Goal: Information Seeking & Learning: Learn about a topic

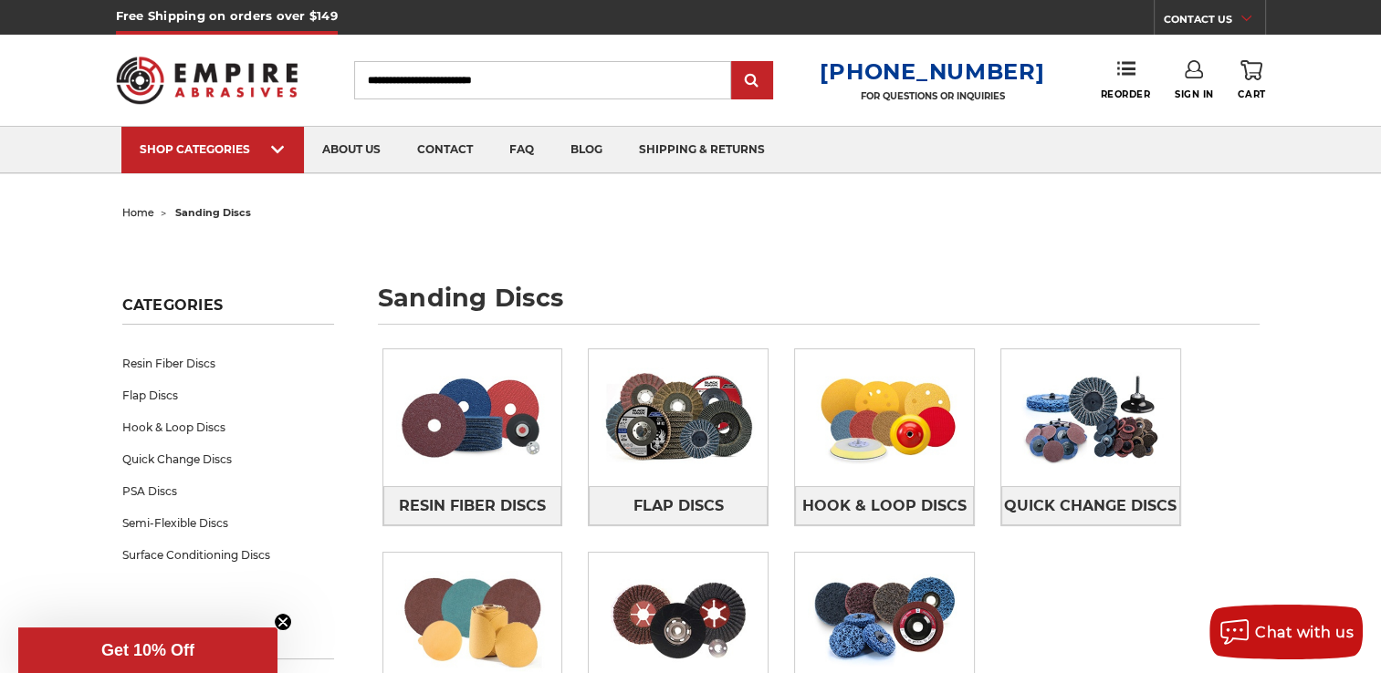
click at [464, 78] on input "Search" at bounding box center [542, 80] width 377 height 38
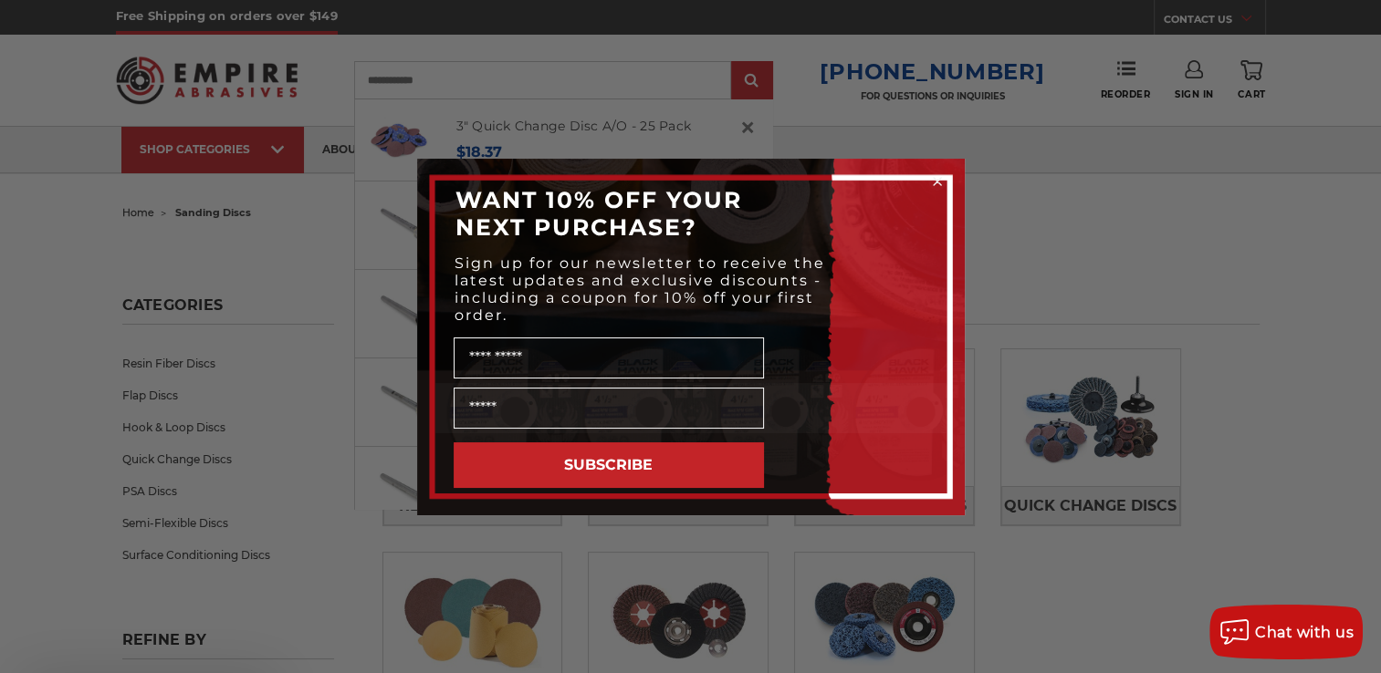
type input "**********"
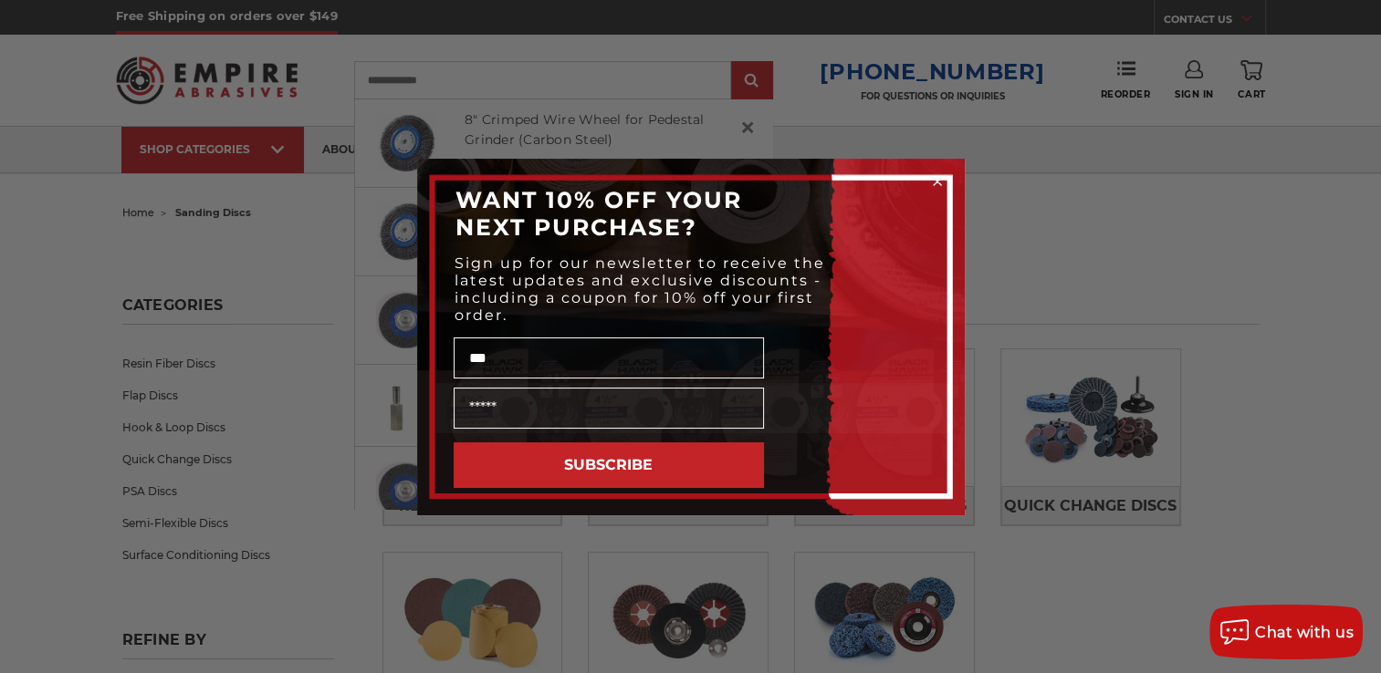
type input "***"
click at [937, 177] on circle "Close dialog" at bounding box center [936, 180] width 17 height 17
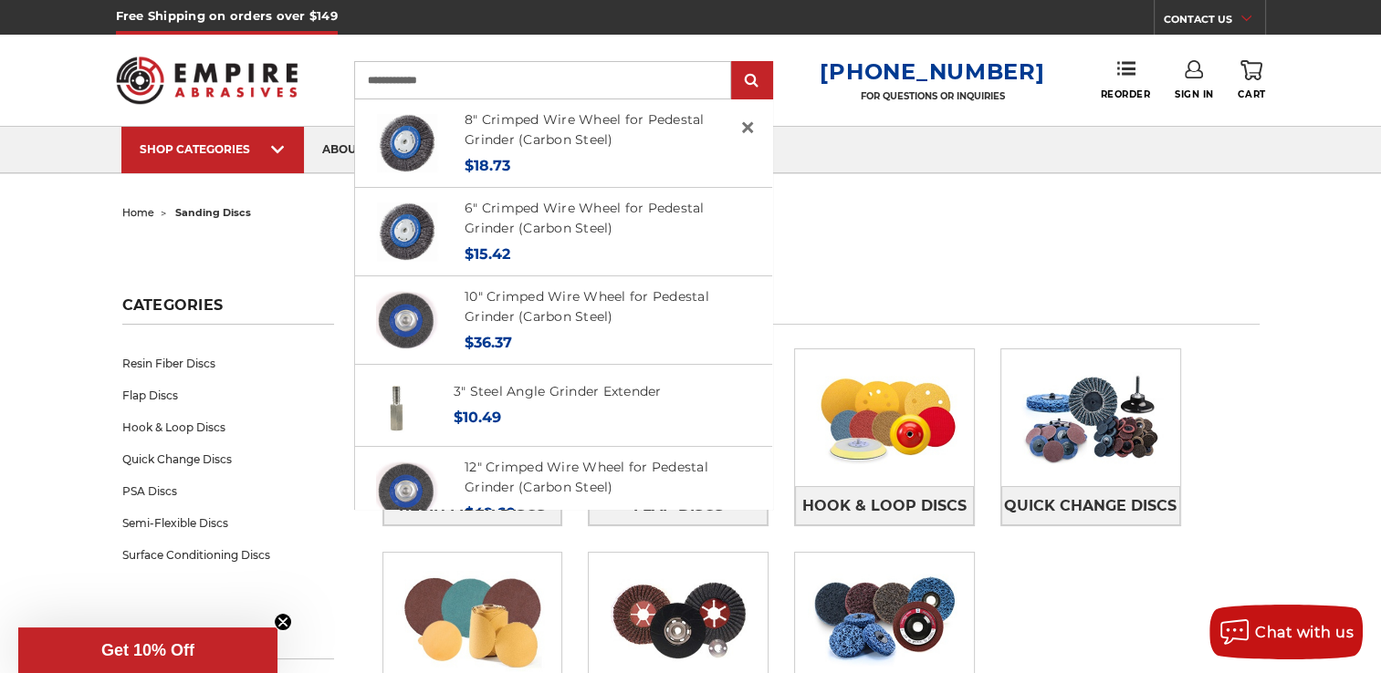
click at [572, 92] on input "**********" at bounding box center [542, 80] width 377 height 38
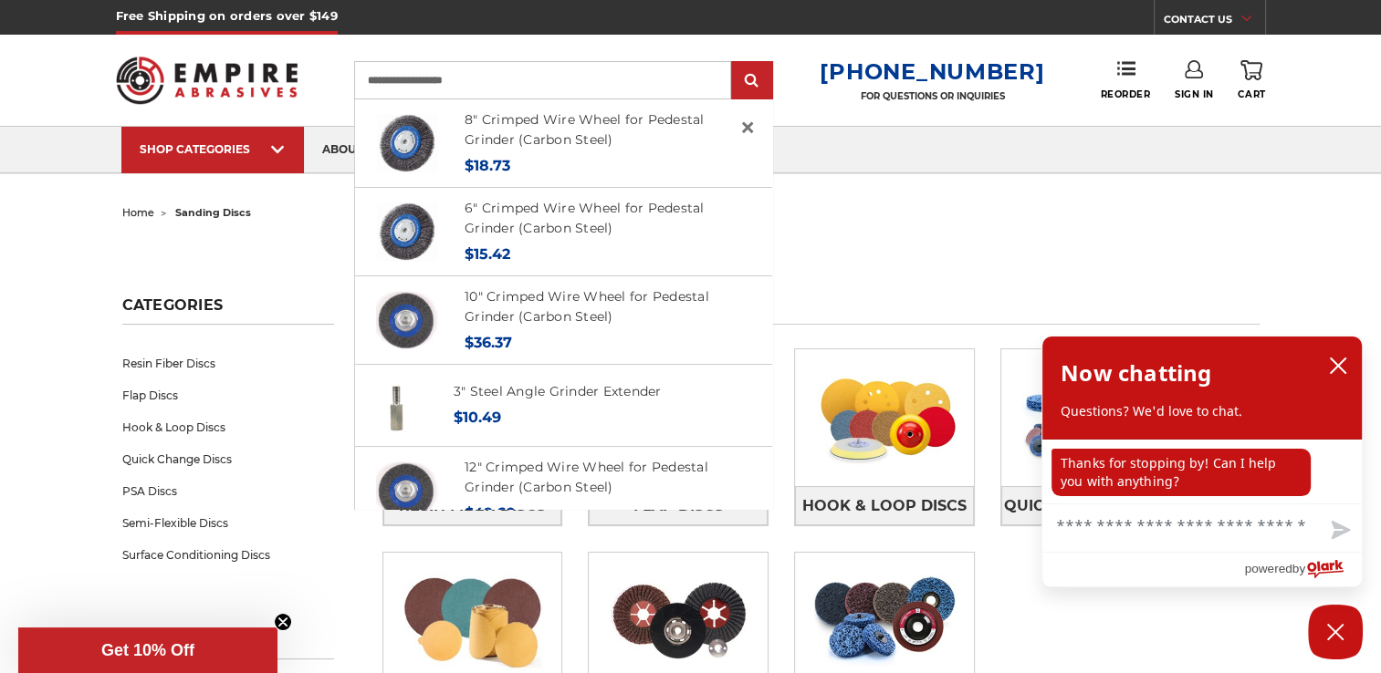
type input "**********"
click at [734, 63] on input "submit" at bounding box center [752, 81] width 37 height 37
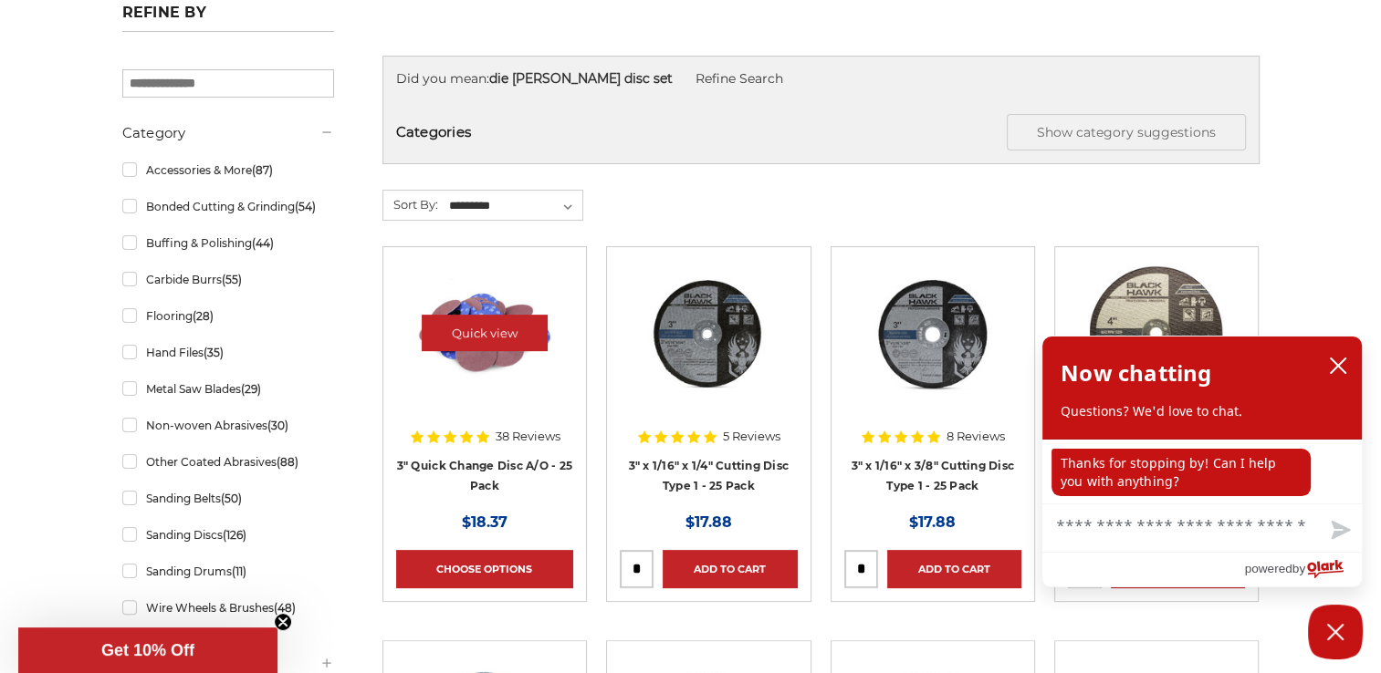
scroll to position [273, 0]
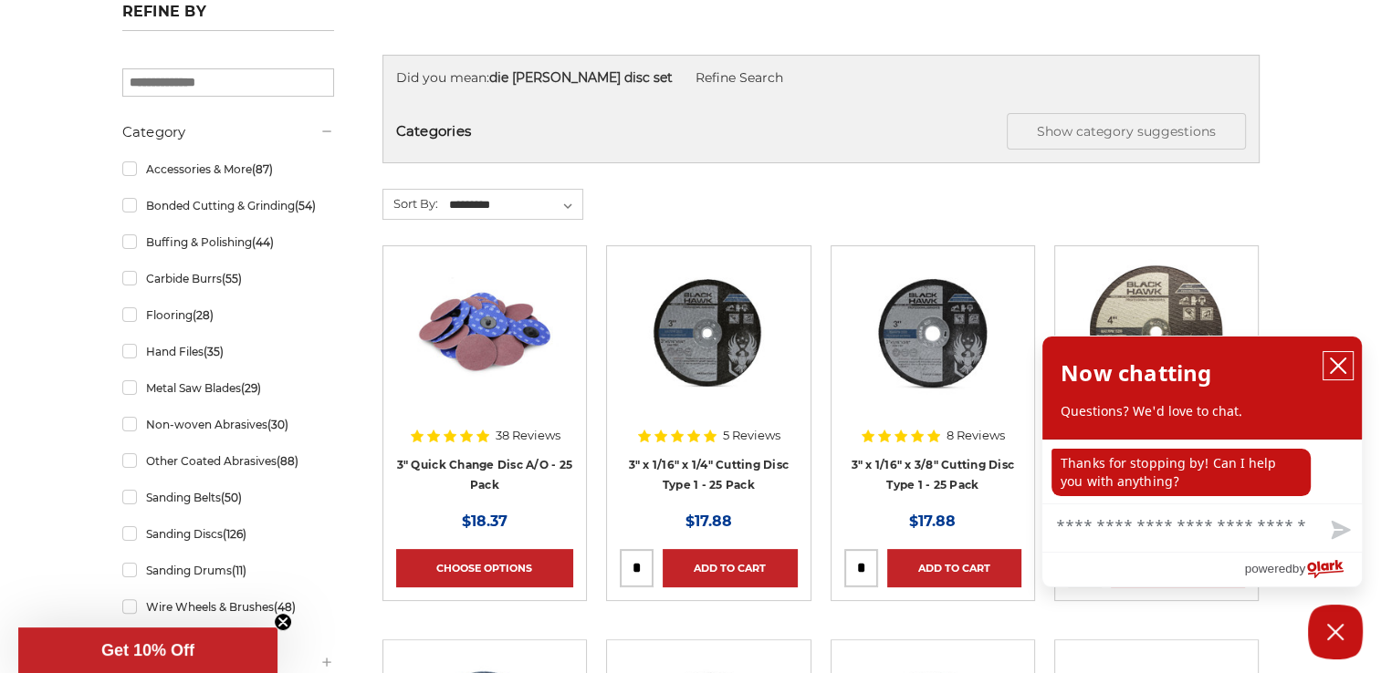
click at [1342, 369] on icon "close chatbox" at bounding box center [1338, 366] width 18 height 18
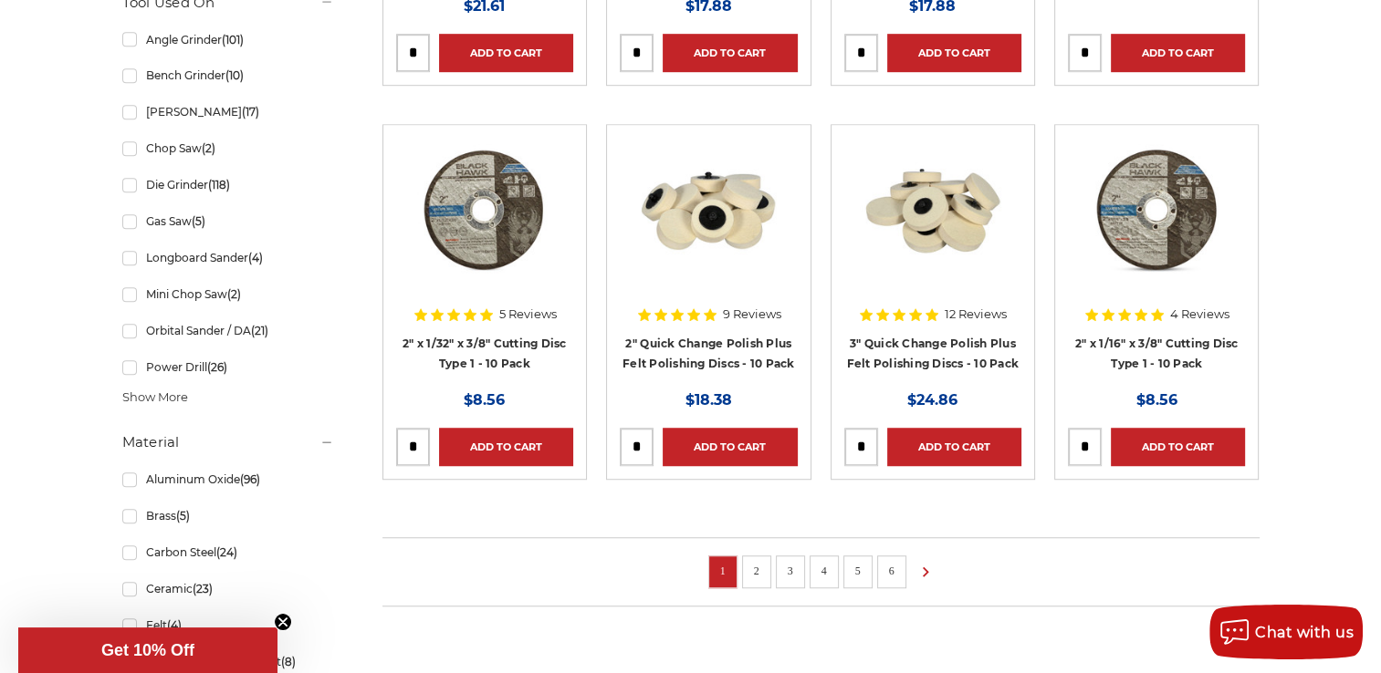
scroll to position [1459, 0]
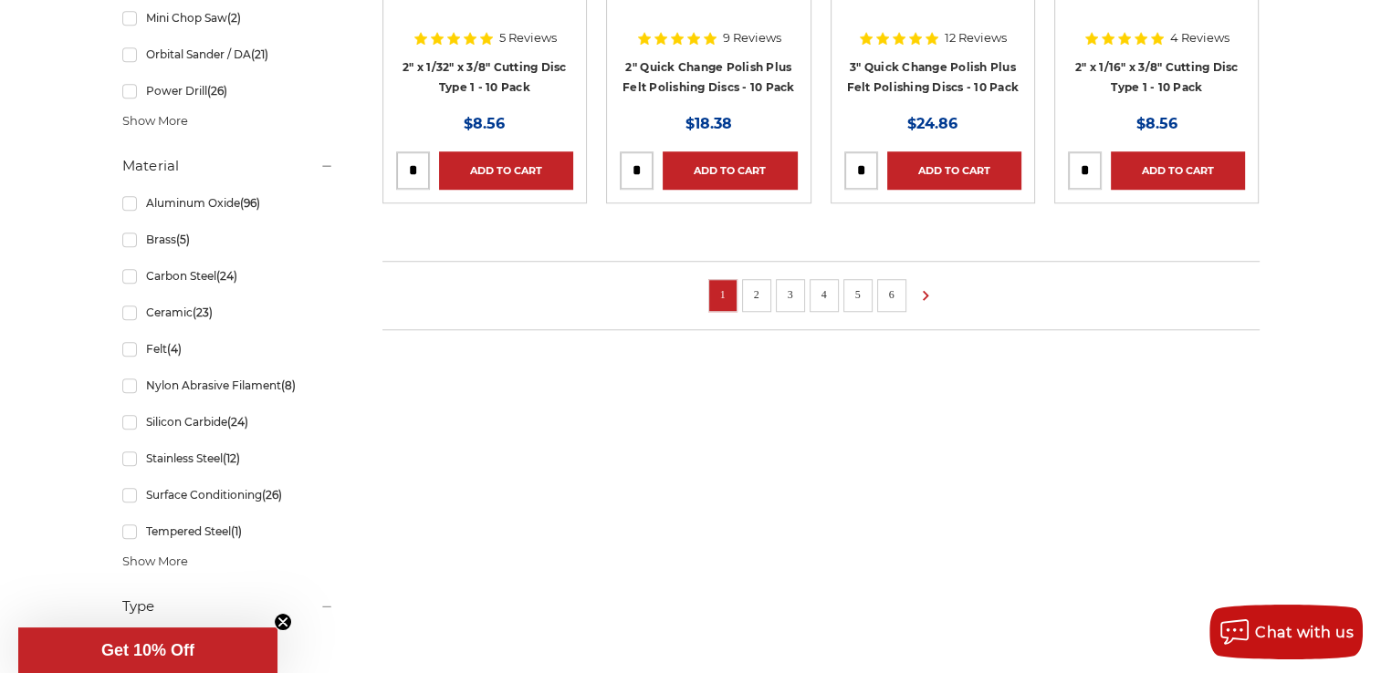
click at [768, 287] on li "2" at bounding box center [756, 295] width 29 height 33
click at [758, 292] on link "2" at bounding box center [756, 295] width 18 height 20
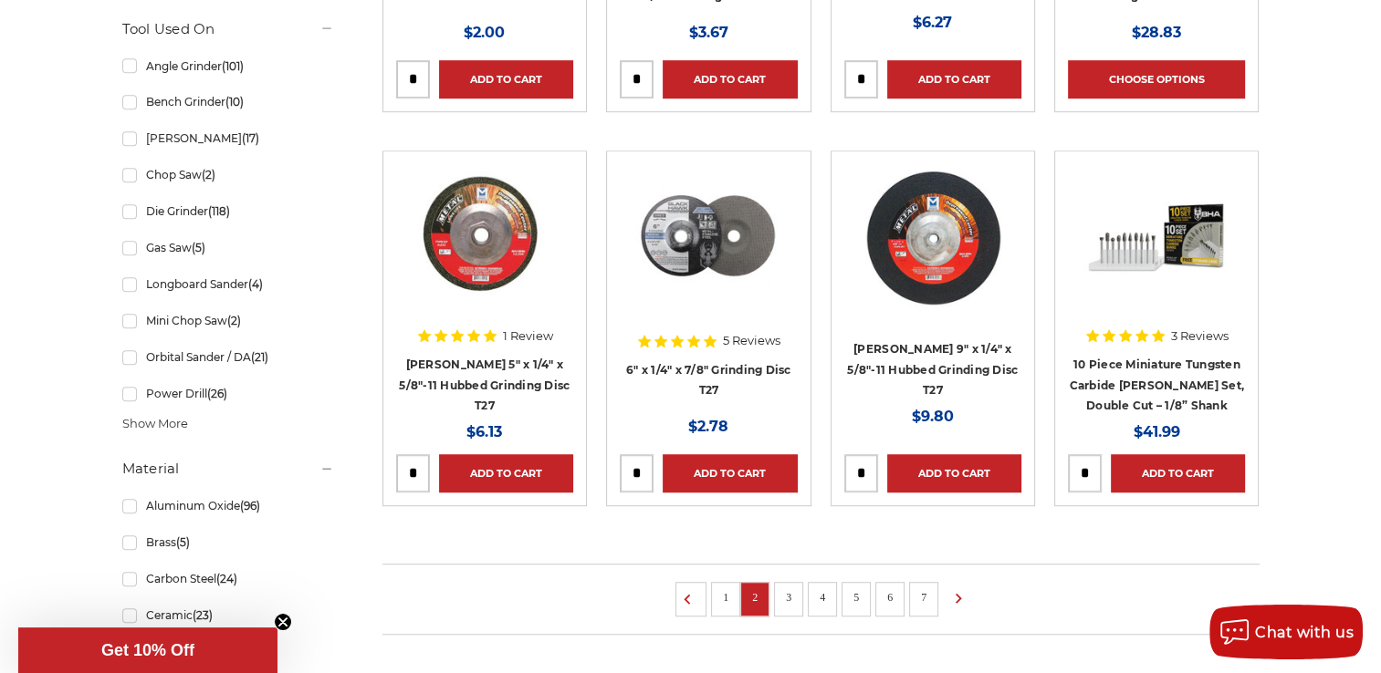
scroll to position [1278, 0]
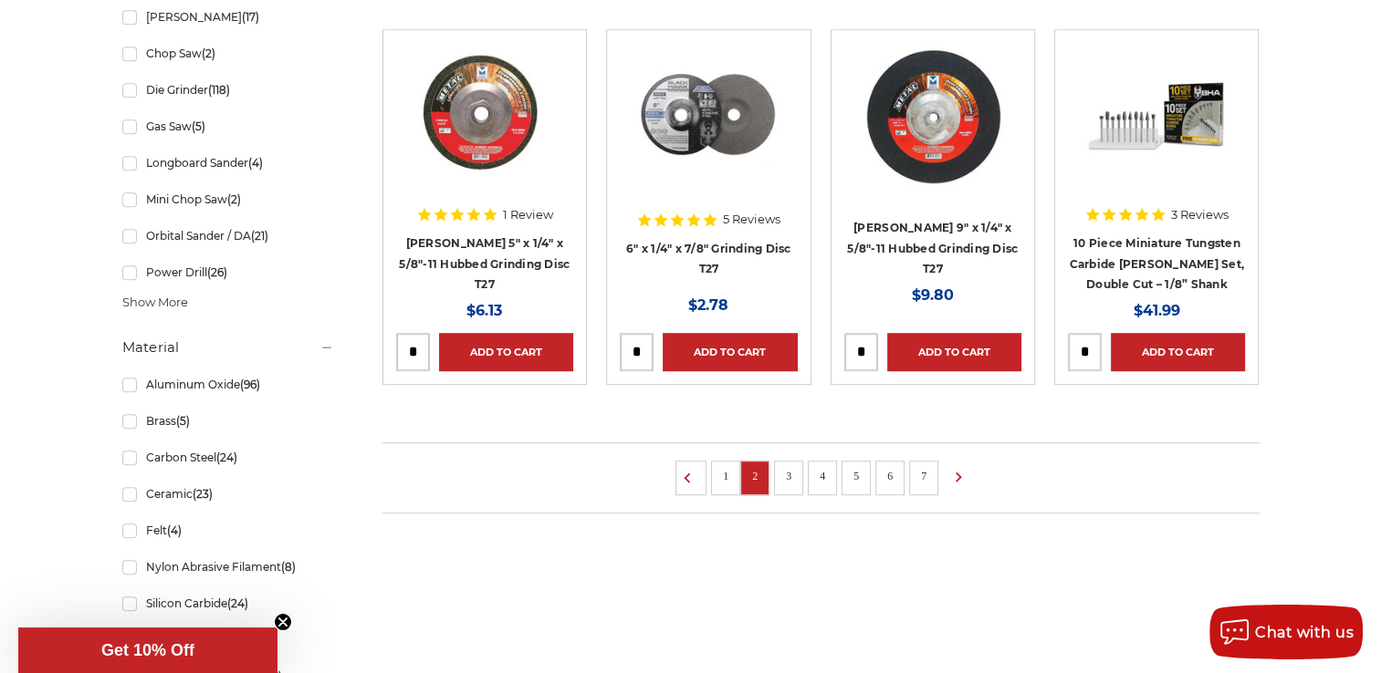
click at [788, 473] on link "3" at bounding box center [788, 476] width 18 height 20
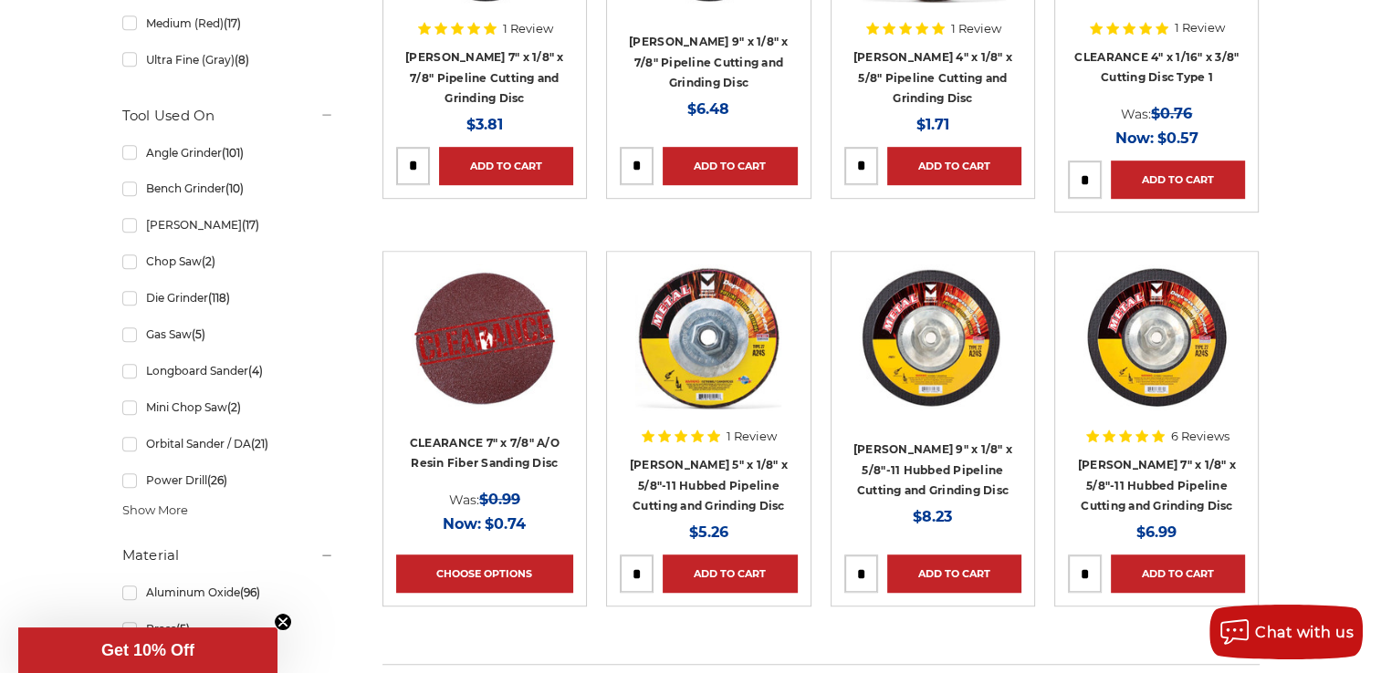
scroll to position [1460, 0]
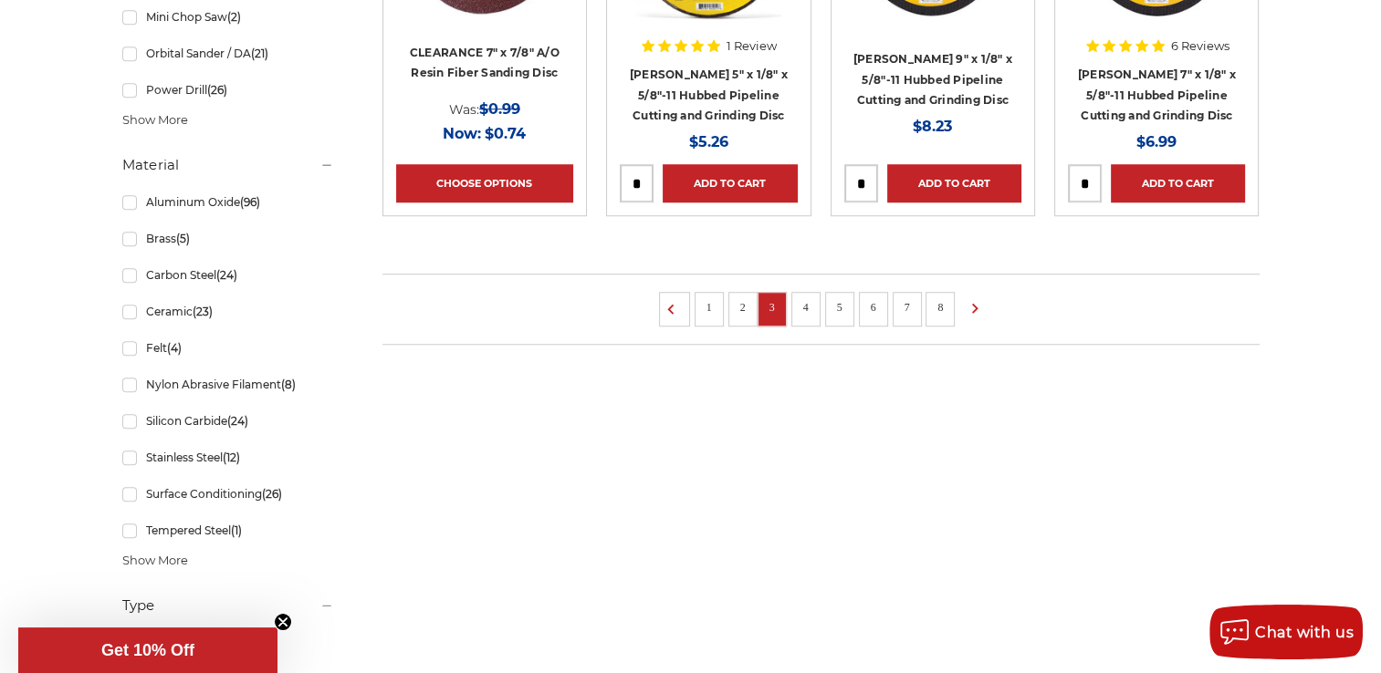
click at [803, 303] on link "4" at bounding box center [806, 307] width 18 height 20
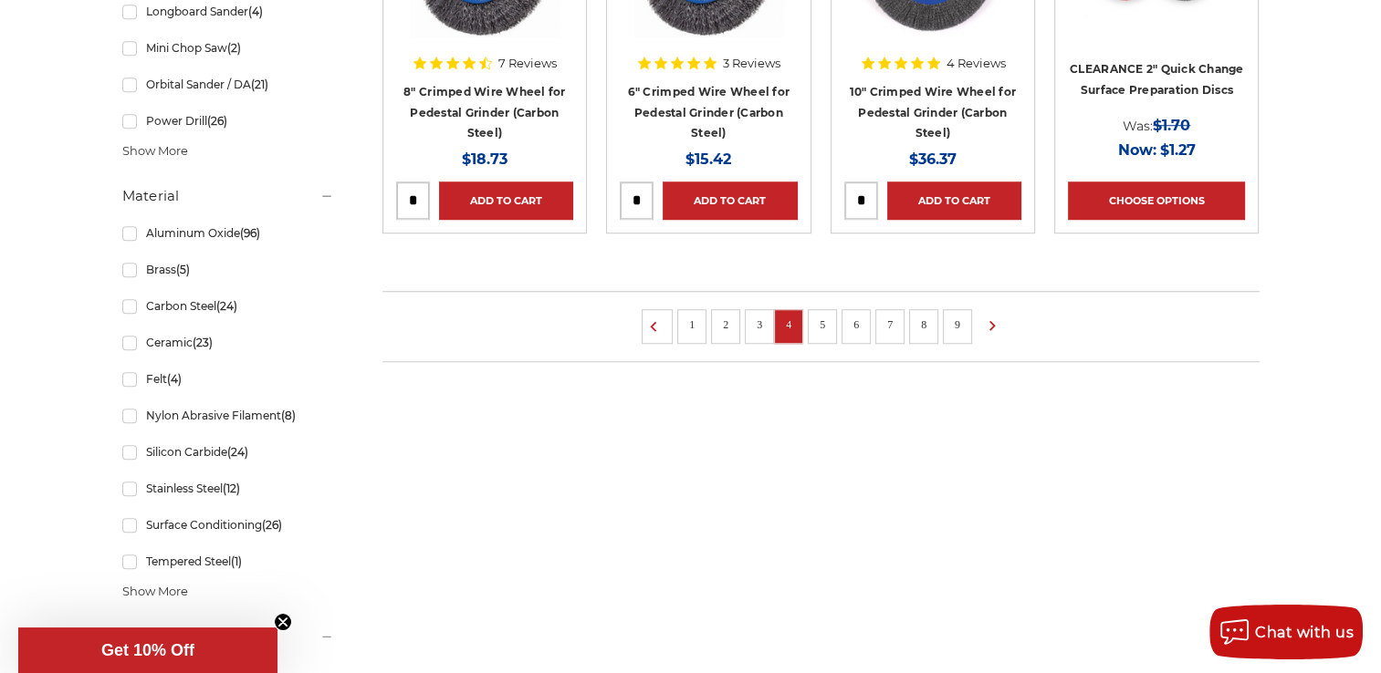
scroll to position [1460, 0]
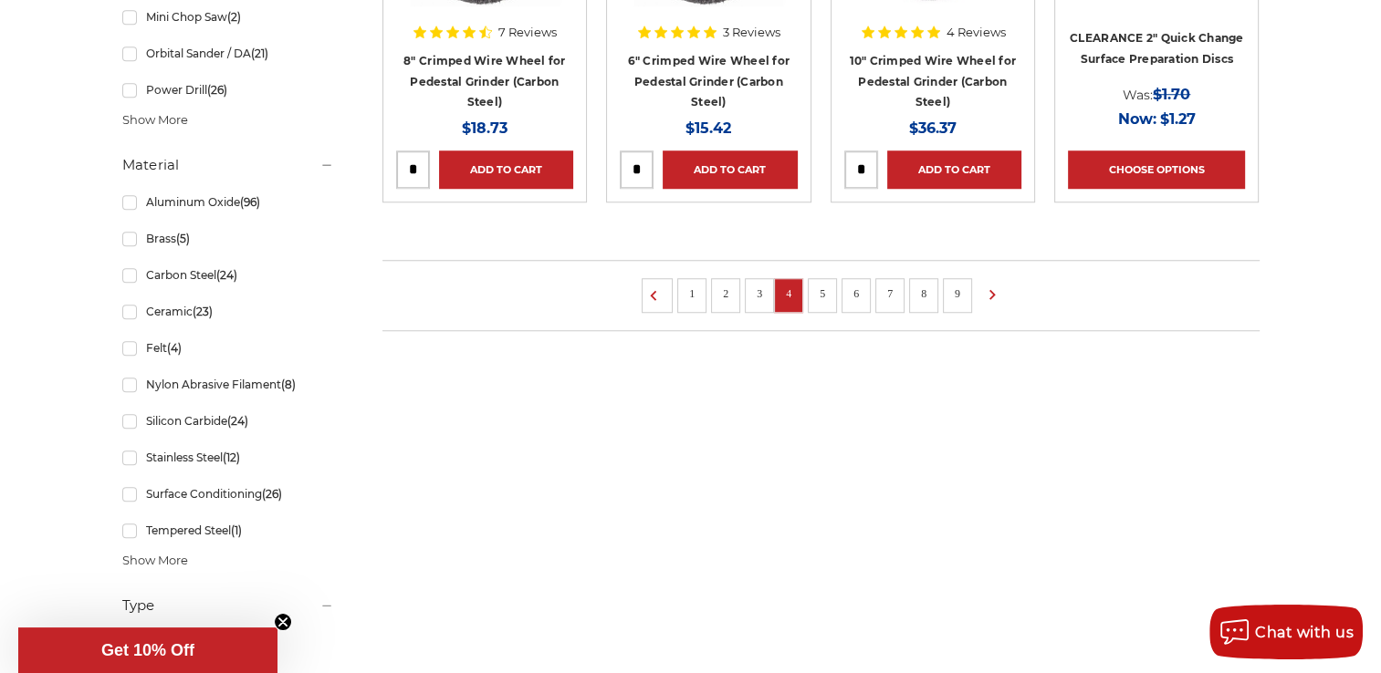
click at [819, 287] on link "5" at bounding box center [822, 294] width 18 height 20
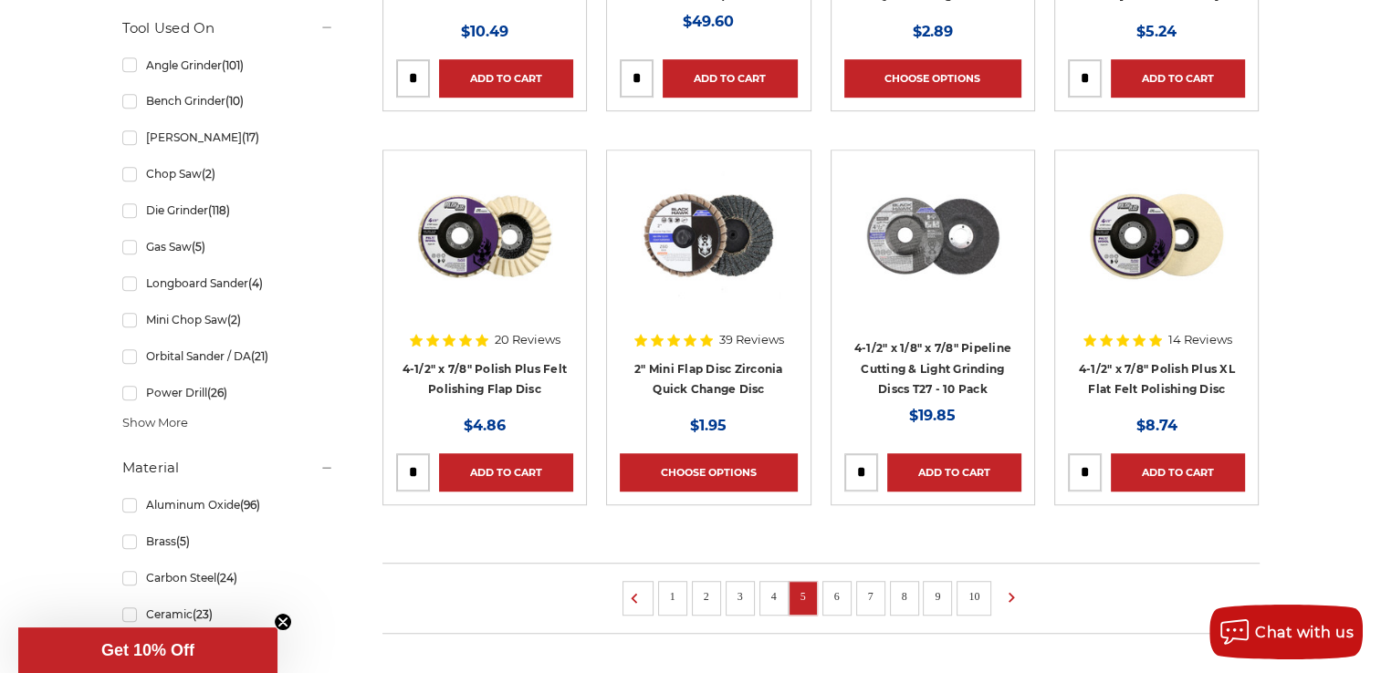
scroll to position [1369, 0]
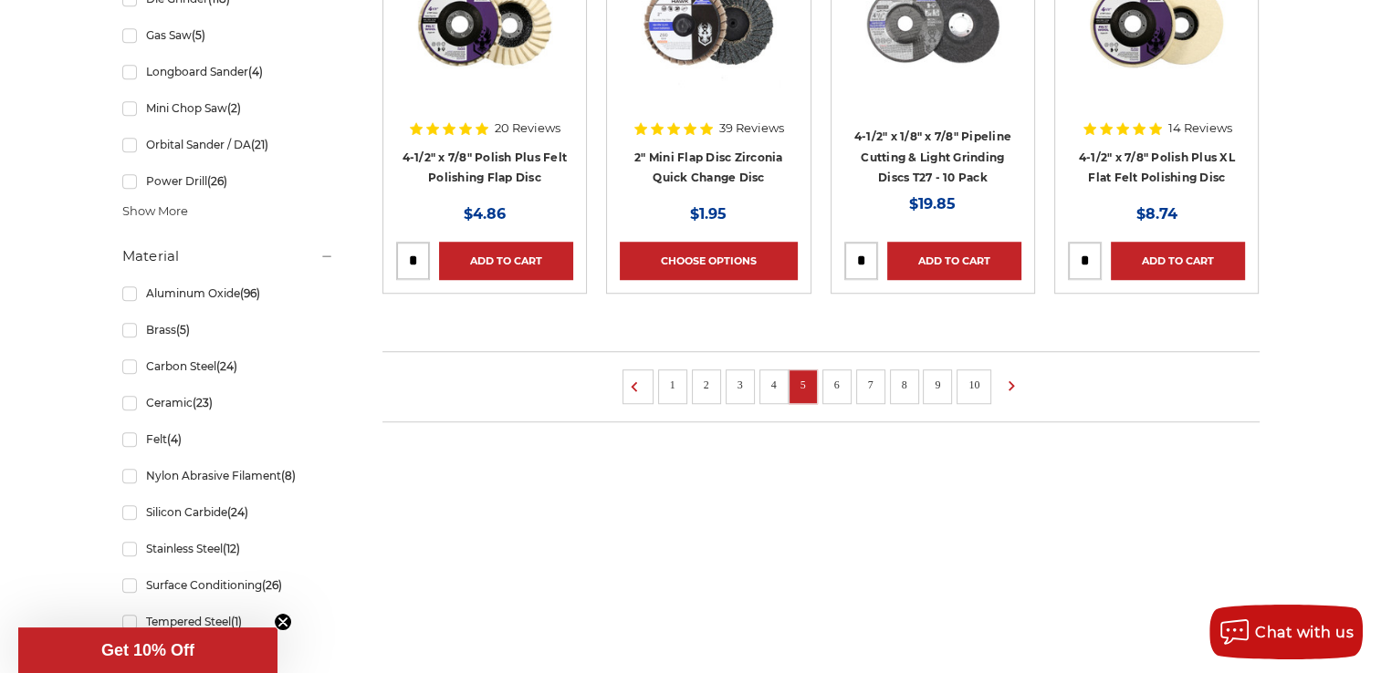
click at [839, 379] on link "6" at bounding box center [837, 385] width 18 height 20
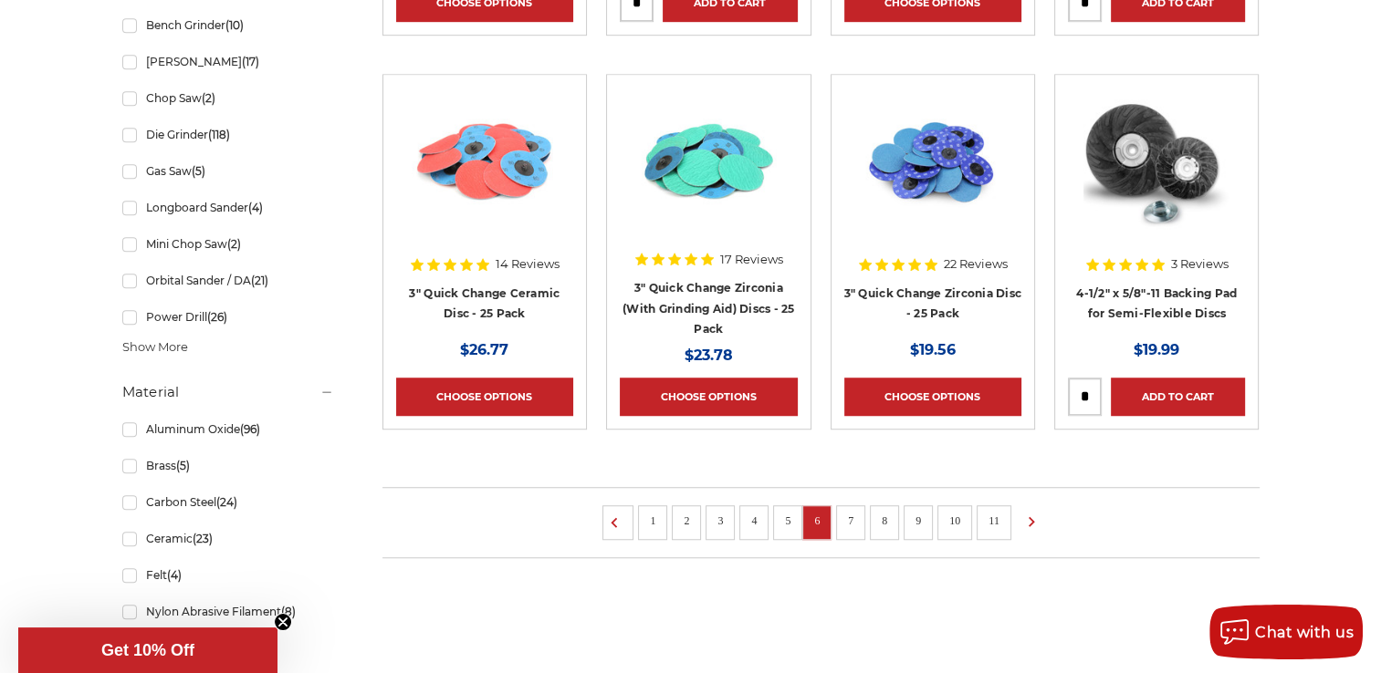
scroll to position [1460, 0]
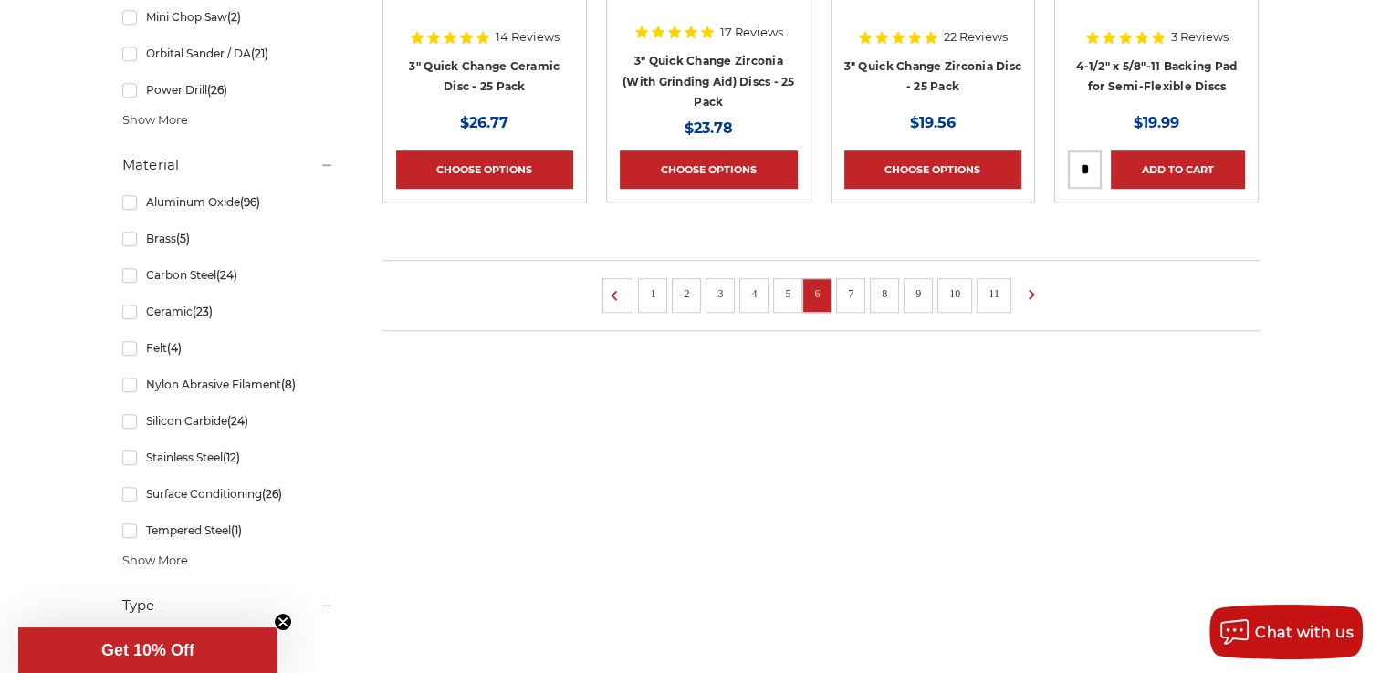
click at [848, 288] on link "7" at bounding box center [850, 294] width 18 height 20
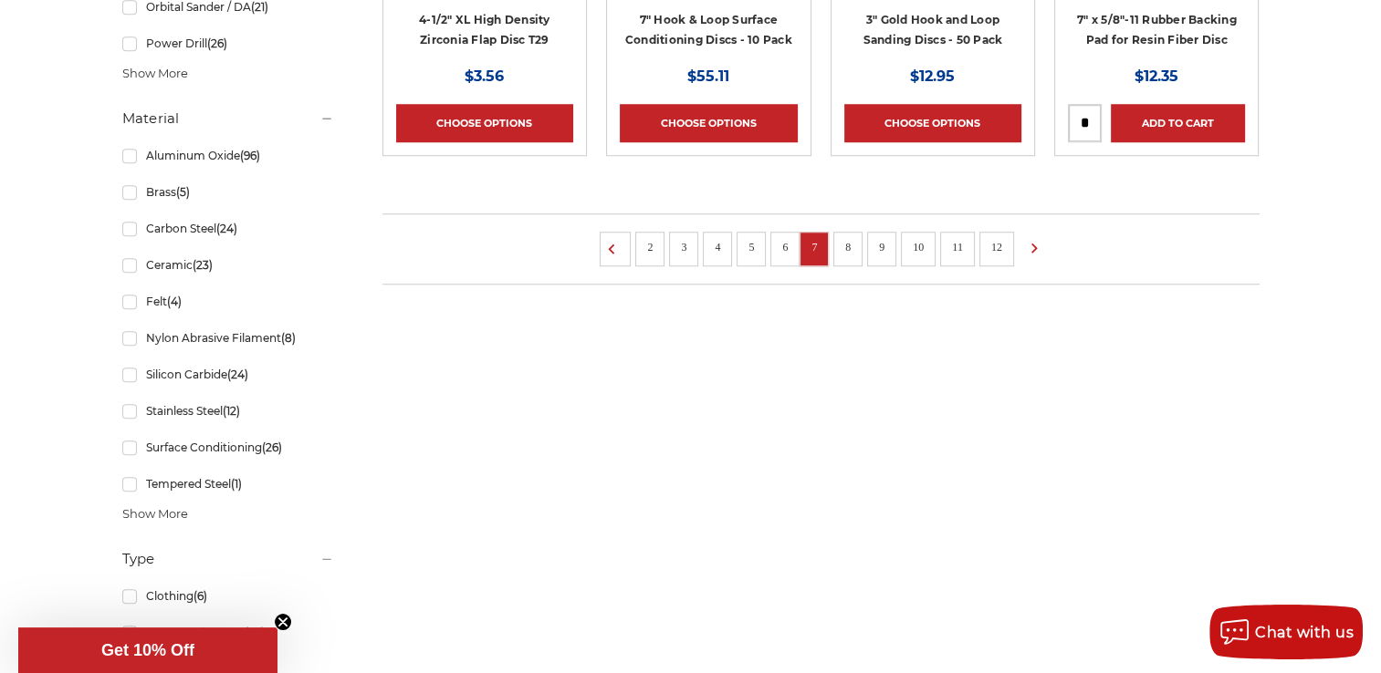
scroll to position [1551, 0]
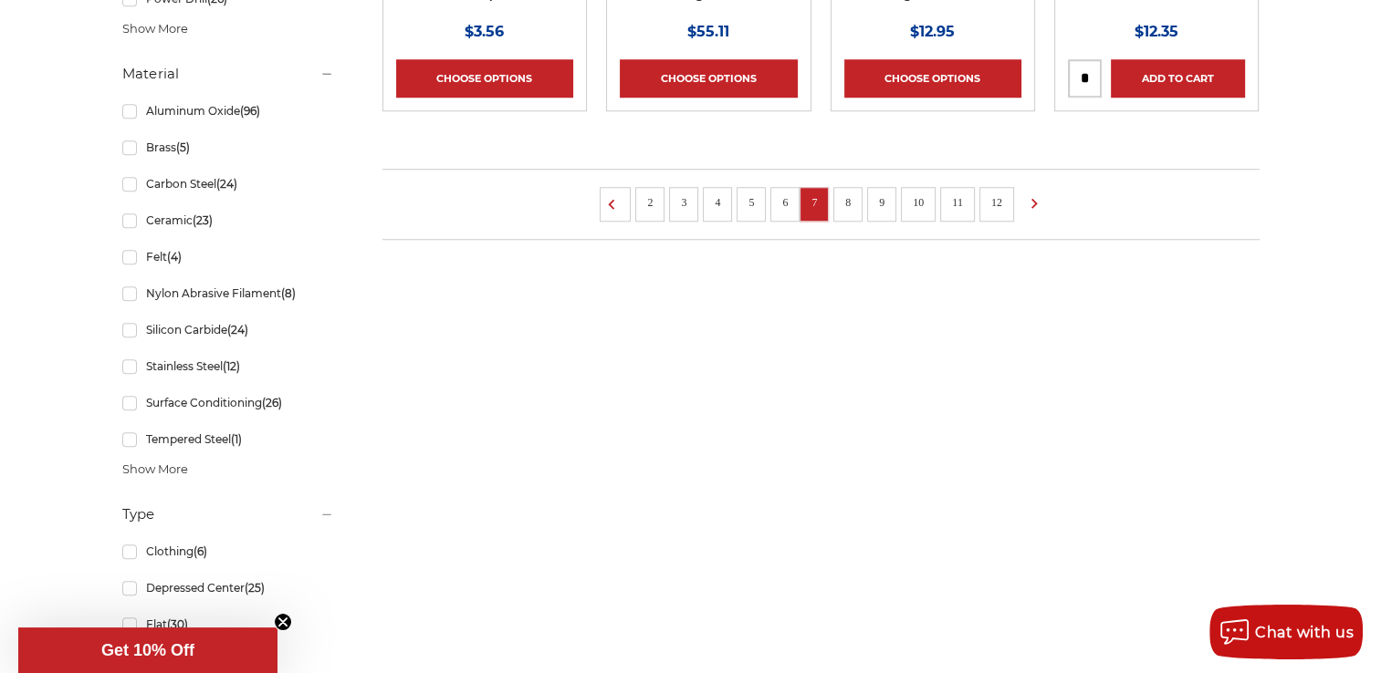
click at [853, 197] on link "8" at bounding box center [848, 203] width 18 height 20
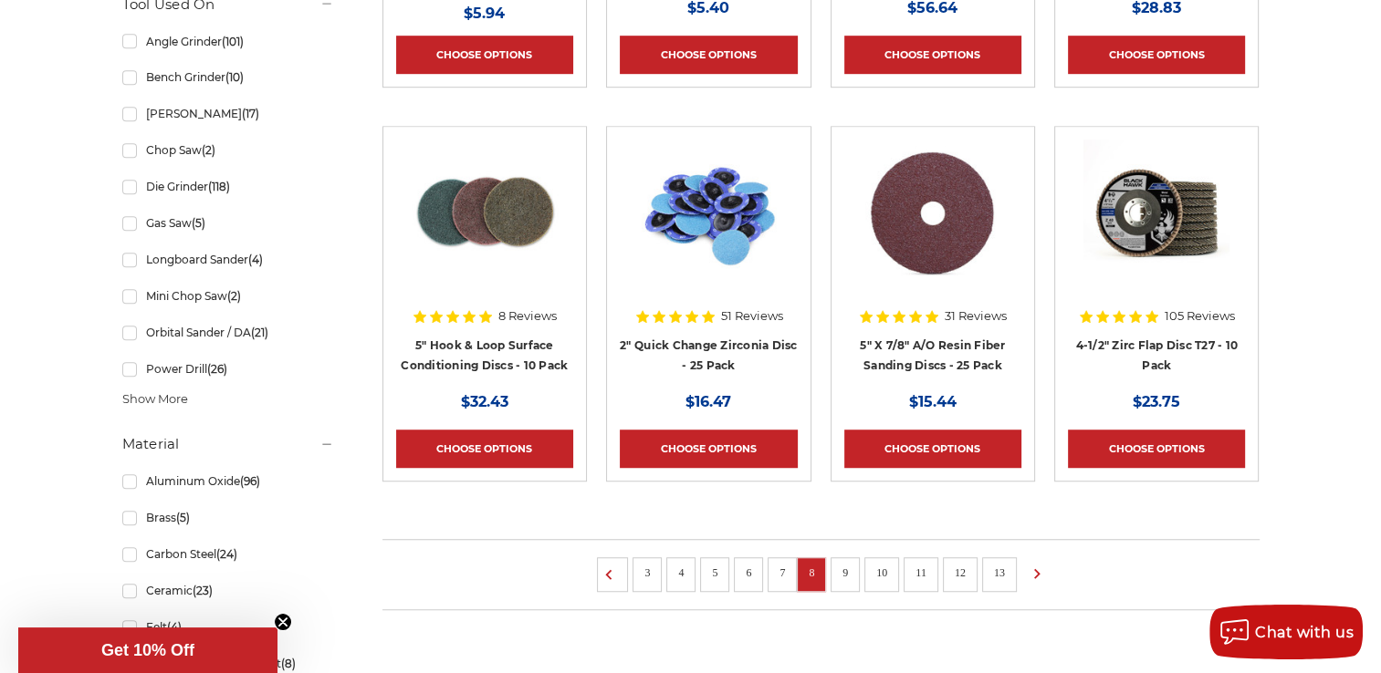
scroll to position [1278, 0]
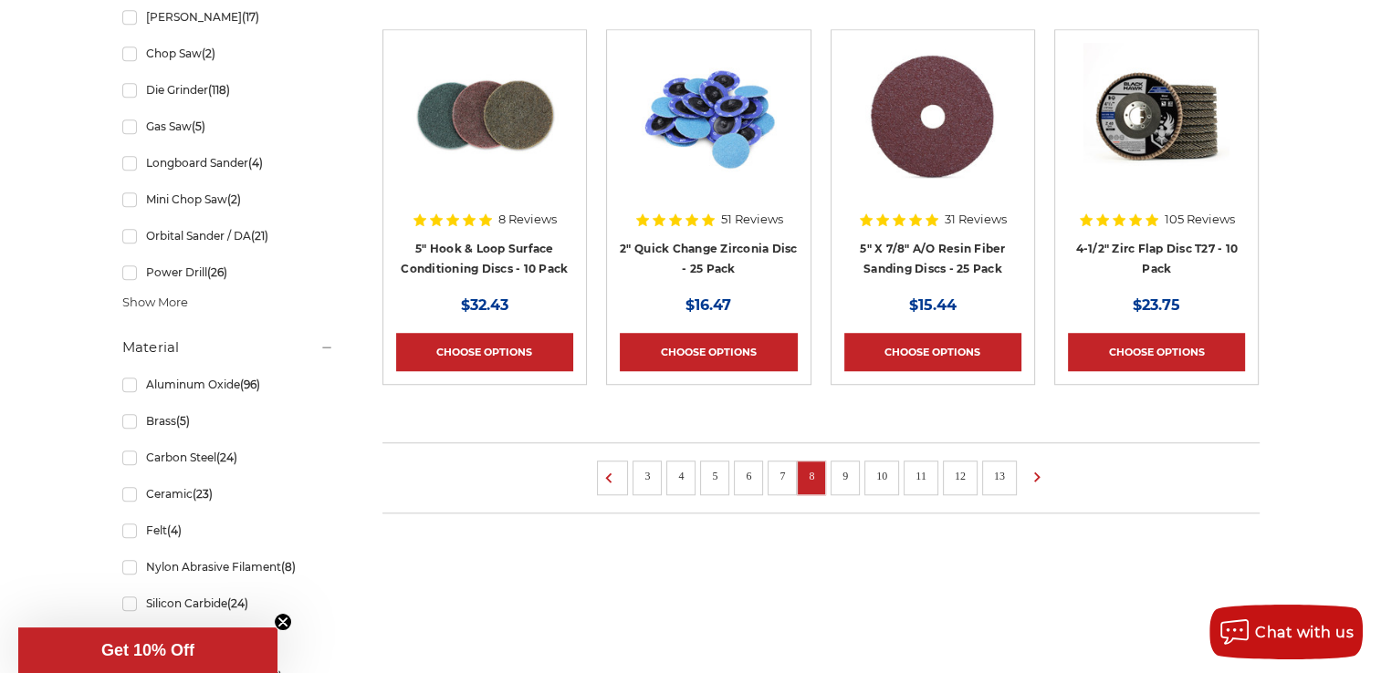
click at [849, 469] on link "9" at bounding box center [845, 476] width 18 height 20
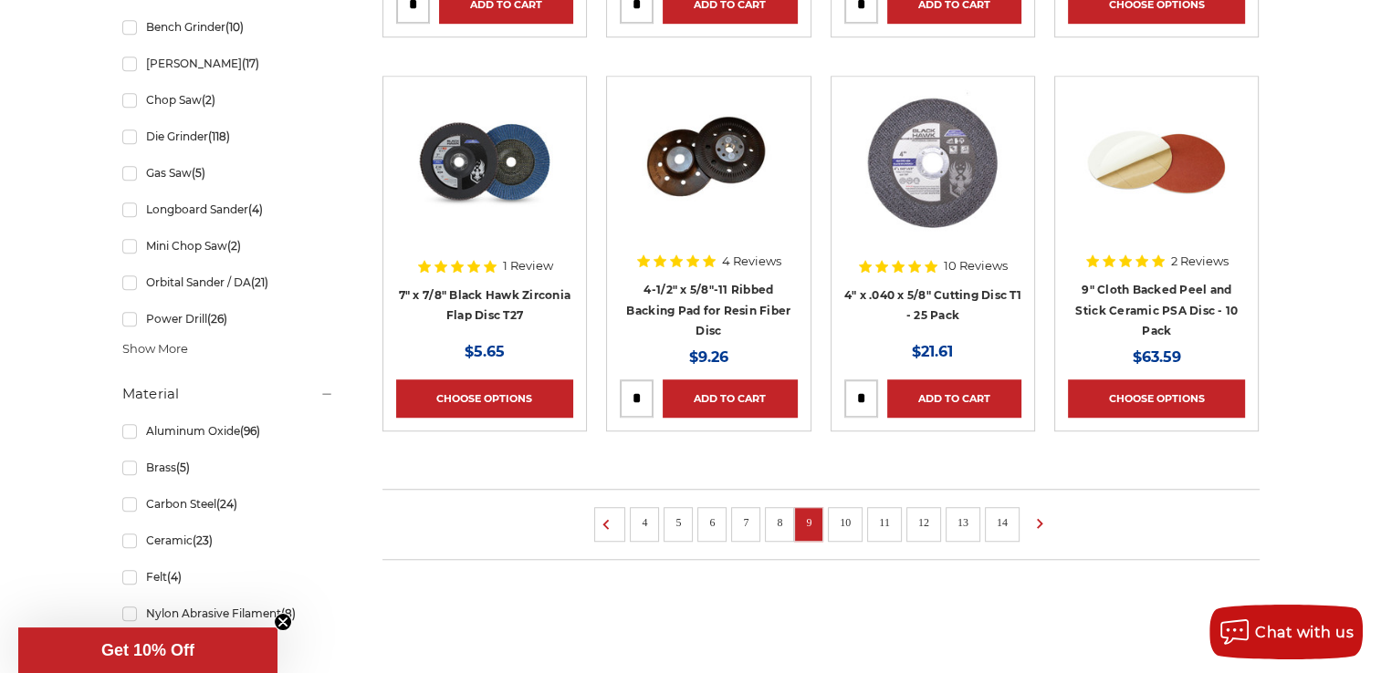
scroll to position [1278, 0]
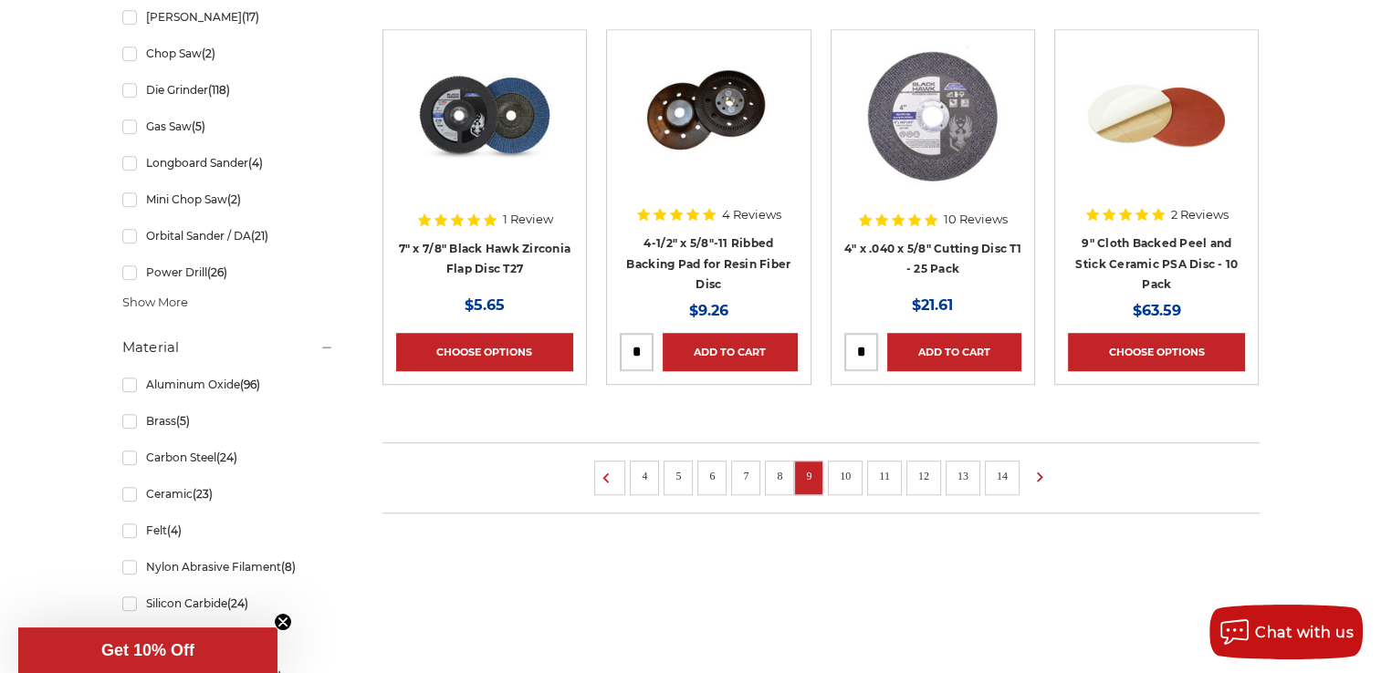
click at [840, 466] on link "10" at bounding box center [845, 476] width 24 height 20
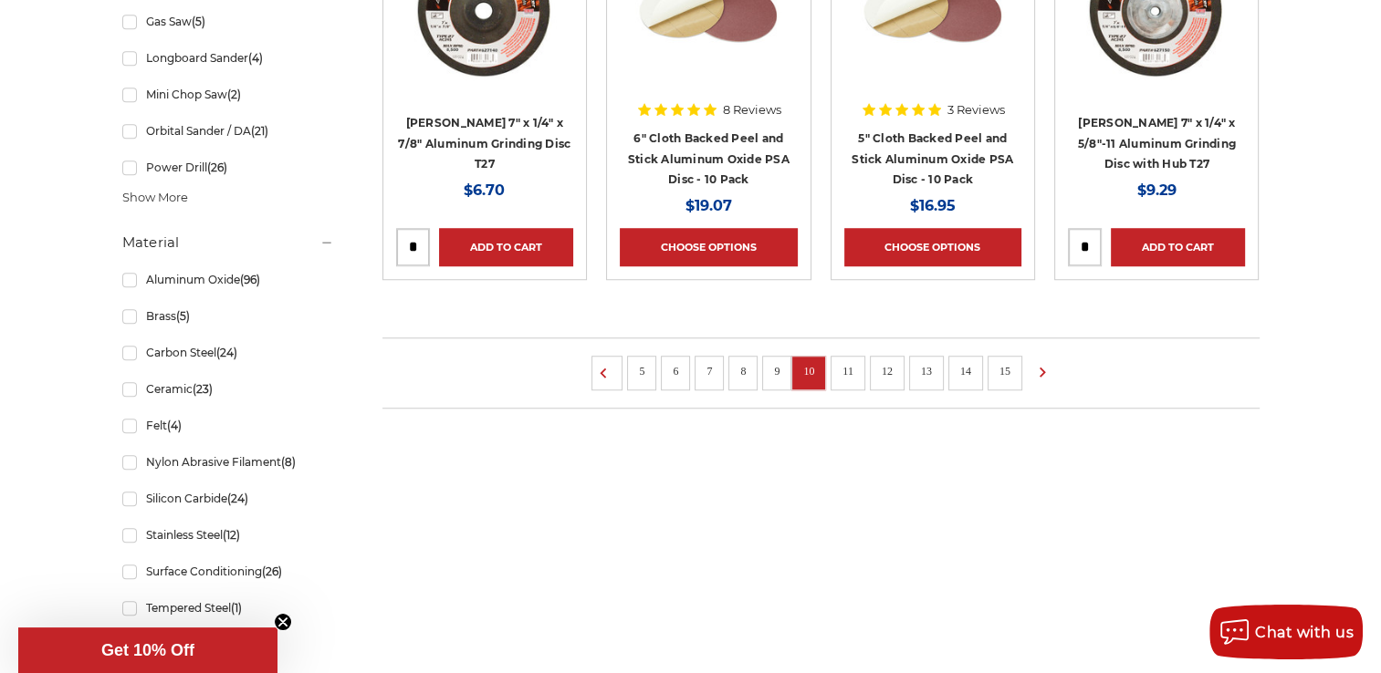
scroll to position [1460, 0]
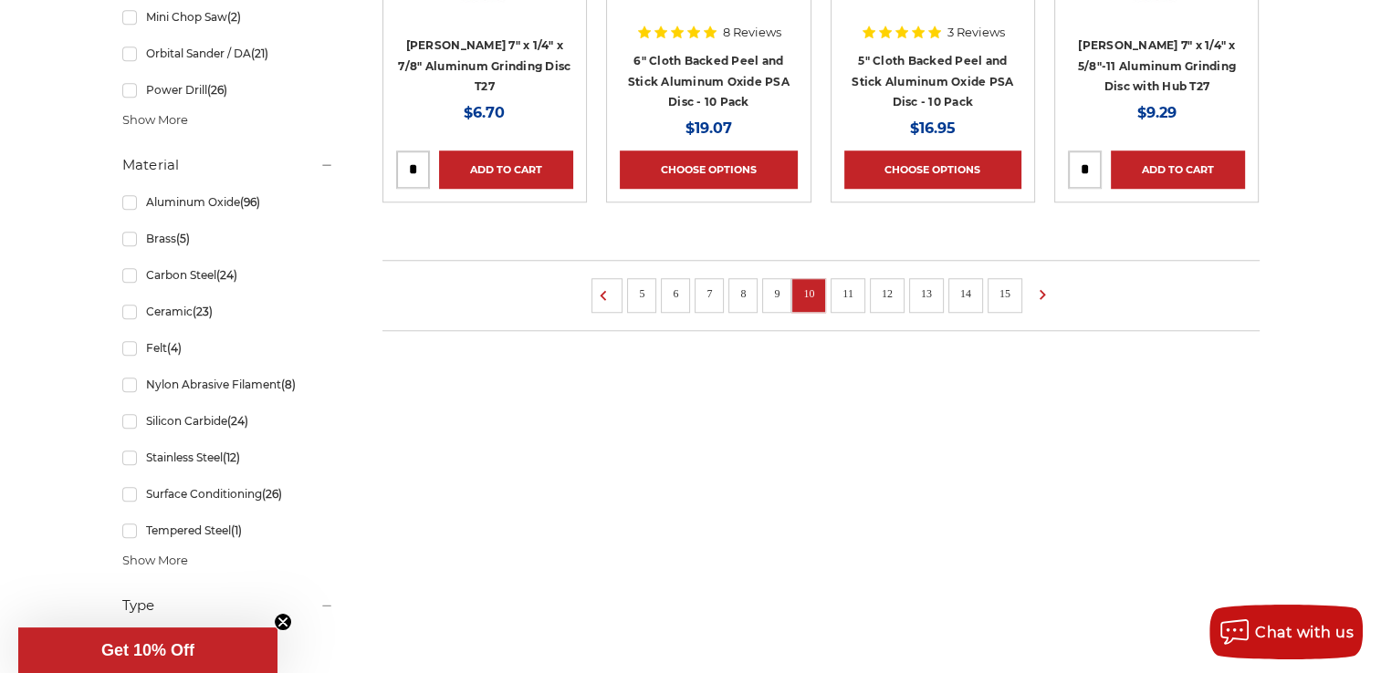
click at [846, 292] on link "11" at bounding box center [848, 294] width 24 height 20
